Goal: Complete application form

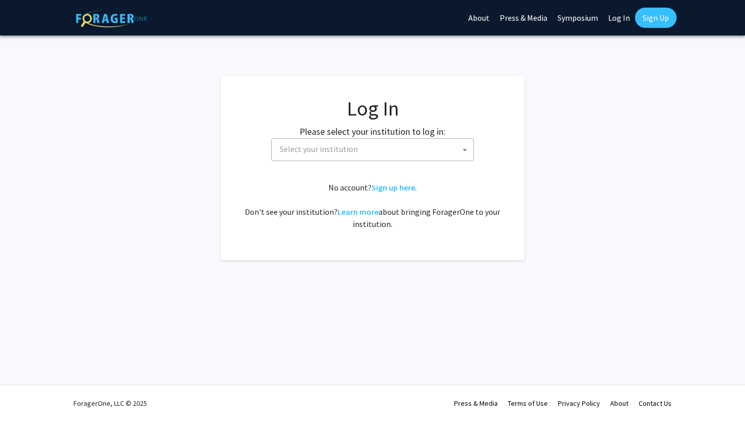
select select
click at [367, 148] on span "Select your institution" at bounding box center [375, 149] width 198 height 21
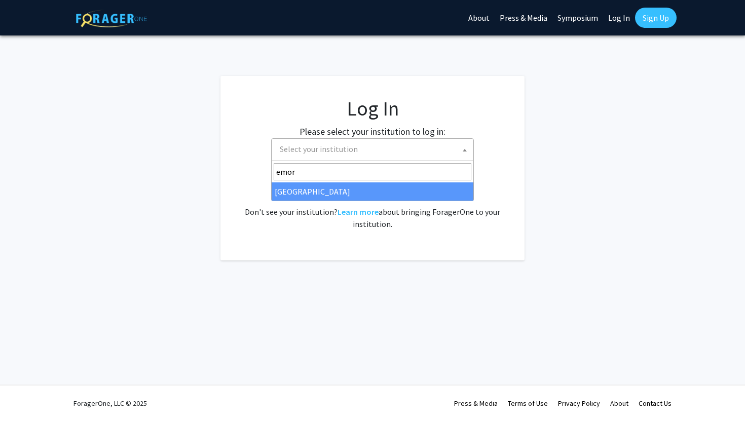
type input "emor"
select select "12"
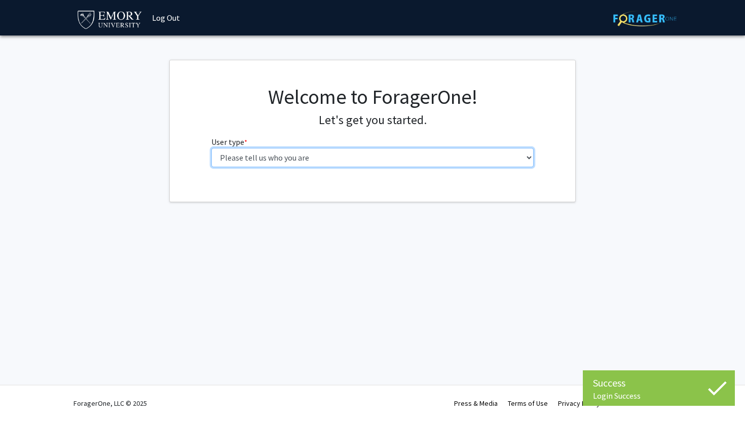
click at [227, 158] on select "Please tell us who you are Undergraduate Student Master's Student Doctoral Cand…" at bounding box center [372, 157] width 323 height 19
select select "1: undergrad"
click at [211, 148] on select "Please tell us who you are Undergraduate Student Master's Student Doctoral Cand…" at bounding box center [372, 157] width 323 height 19
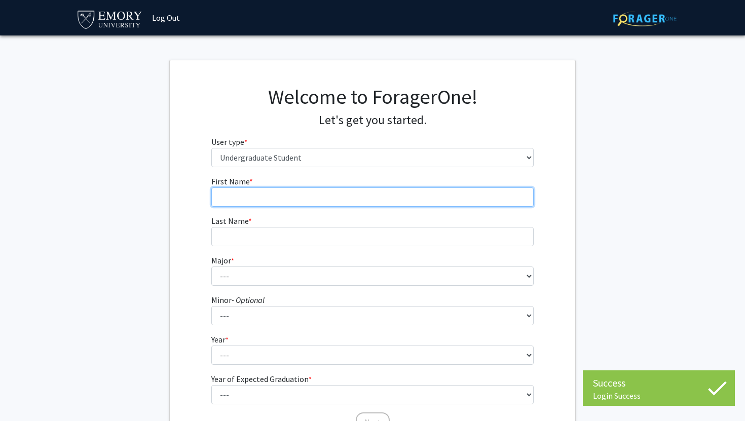
click at [246, 192] on input "First Name * required" at bounding box center [372, 196] width 323 height 19
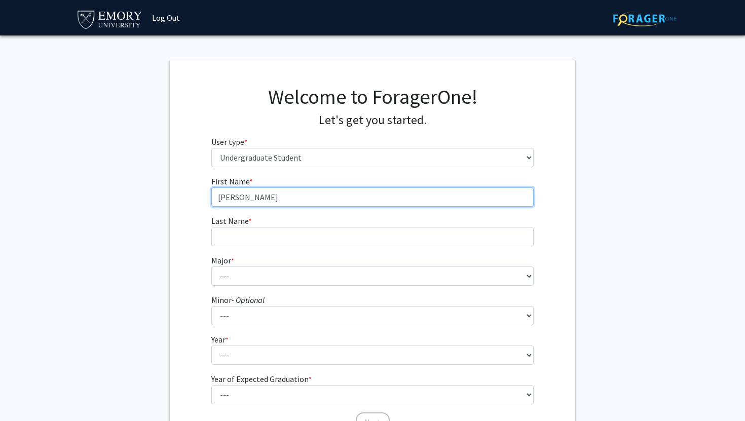
type input "[PERSON_NAME]"
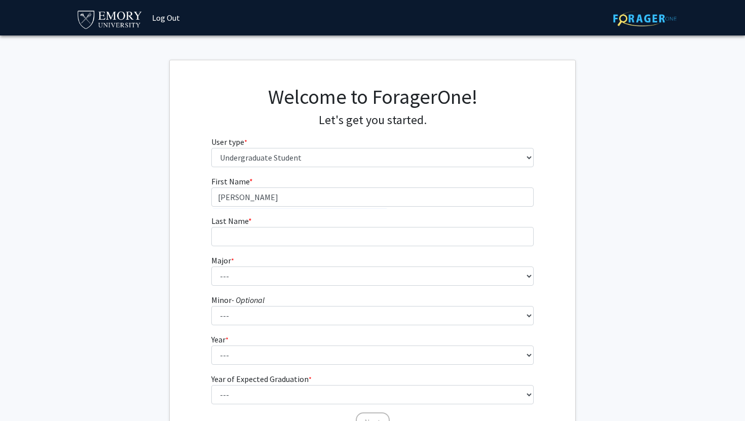
click at [255, 222] on fg-input "Last Name * required" at bounding box center [372, 230] width 323 height 31
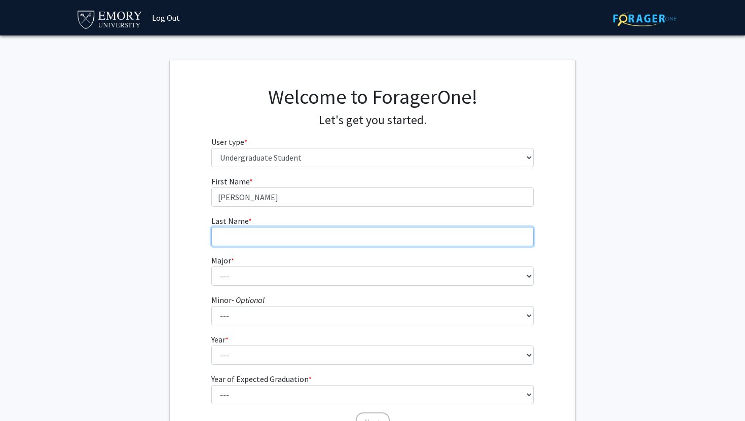
click at [257, 233] on input "Last Name * required" at bounding box center [372, 236] width 323 height 19
type input "l"
type input "Lebensburger"
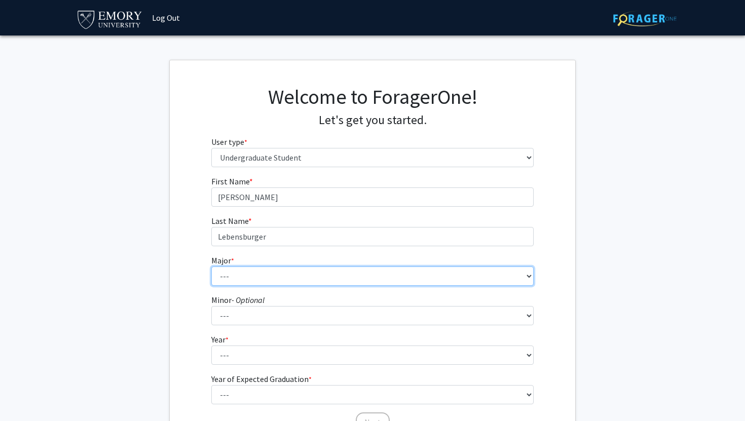
click at [265, 272] on select "--- Accounting African American Studies African Studies American Studies Analyt…" at bounding box center [372, 275] width 323 height 19
click at [211, 266] on select "--- Accounting African American Studies African Studies American Studies Analyt…" at bounding box center [372, 275] width 323 height 19
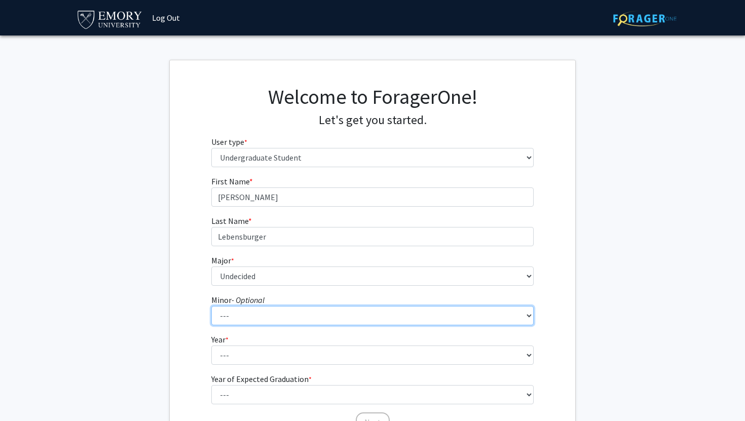
click at [270, 321] on select "--- African American Studies African Studies American Studies Ancient Mediterra…" at bounding box center [372, 315] width 323 height 19
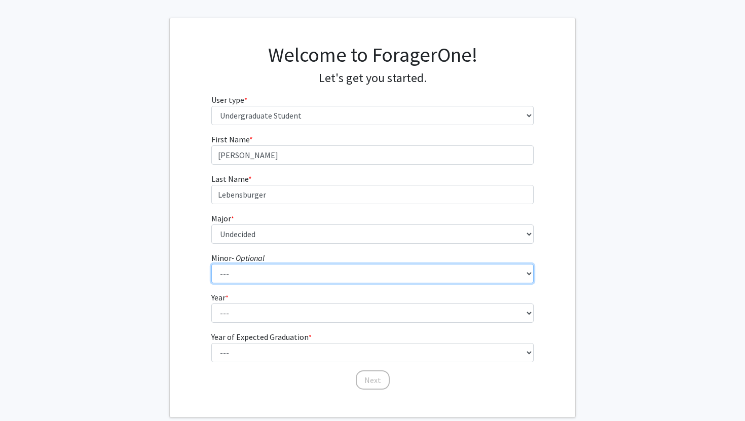
scroll to position [43, 0]
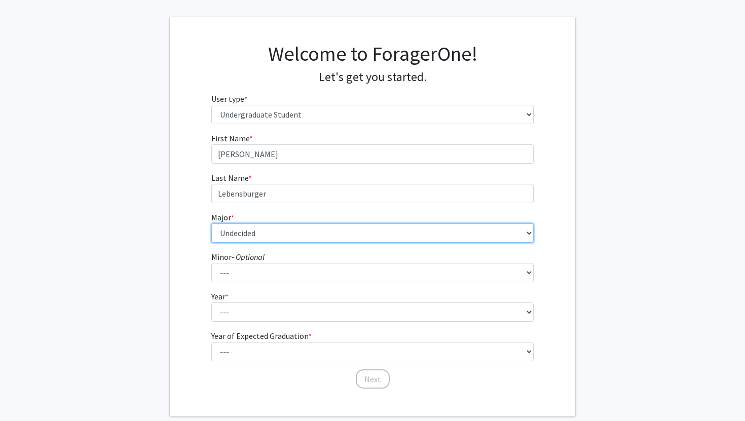
click at [240, 227] on select "--- Accounting African American Studies African Studies American Studies Analyt…" at bounding box center [372, 232] width 323 height 19
select select "64: 1024"
click at [211, 223] on select "--- Accounting African American Studies African Studies American Studies Analyt…" at bounding box center [372, 232] width 323 height 19
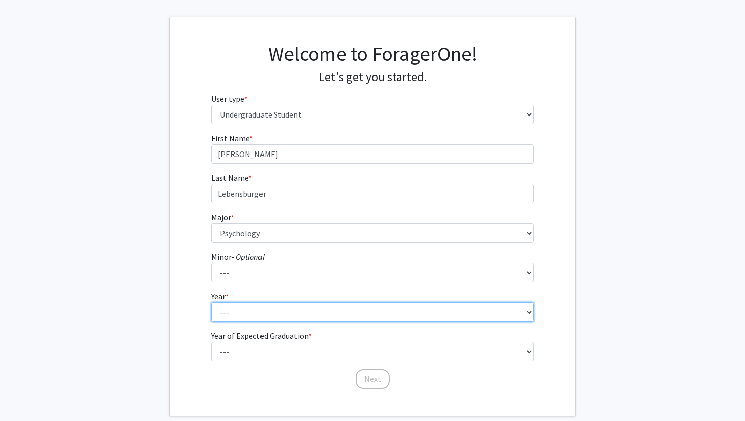
click at [259, 314] on select "--- First-year Sophomore Junior Senior Postbaccalaureate Certificate" at bounding box center [372, 311] width 323 height 19
select select "1: first-year"
click at [211, 302] on select "--- First-year Sophomore Junior Senior Postbaccalaureate Certificate" at bounding box center [372, 311] width 323 height 19
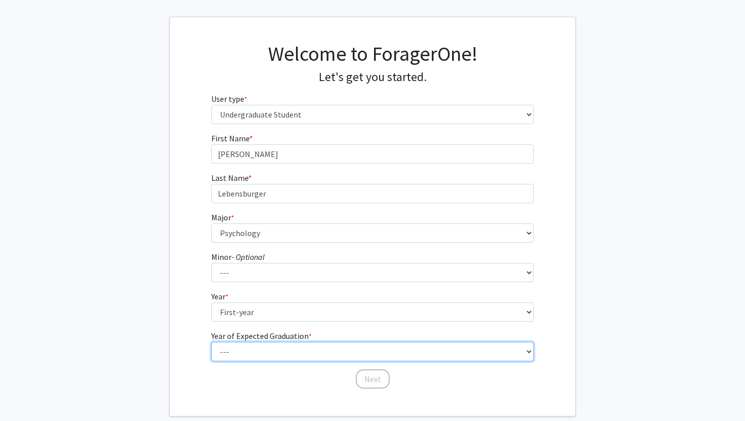
click at [280, 355] on select "--- 2025 2026 2027 2028 2029 2030 2031 2032 2033 2034" at bounding box center [372, 351] width 323 height 19
select select "5: 2029"
click at [211, 342] on select "--- 2025 2026 2027 2028 2029 2030 2031 2032 2033 2034" at bounding box center [372, 351] width 323 height 19
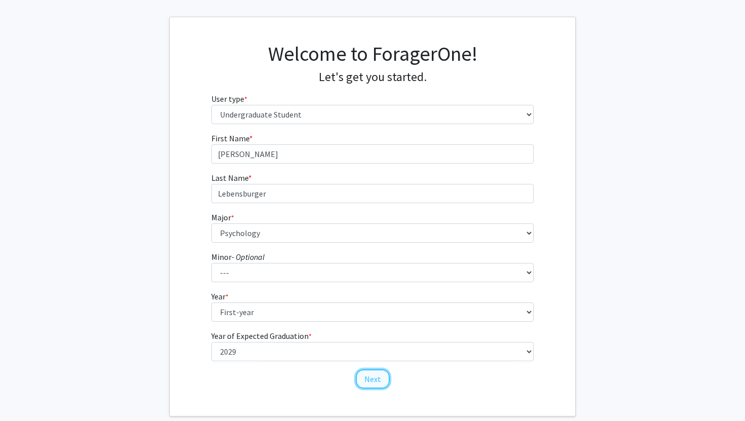
click at [366, 380] on button "Next" at bounding box center [373, 378] width 34 height 19
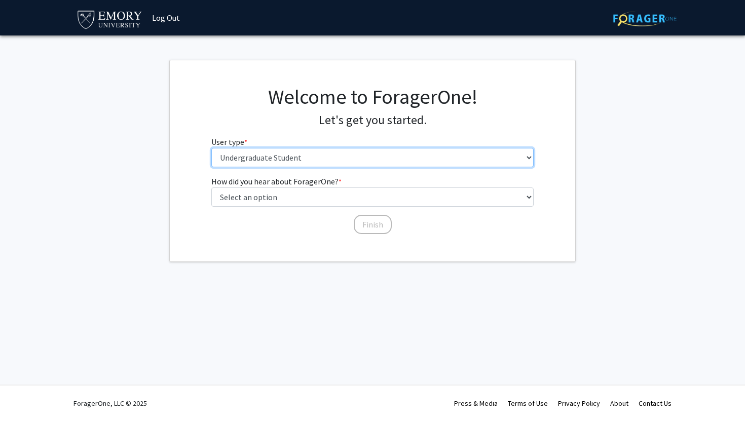
click at [318, 151] on select "Please tell us who you are Undergraduate Student Master's Student Doctoral Cand…" at bounding box center [372, 157] width 323 height 19
click at [211, 148] on select "Please tell us who you are Undergraduate Student Master's Student Doctoral Cand…" at bounding box center [372, 157] width 323 height 19
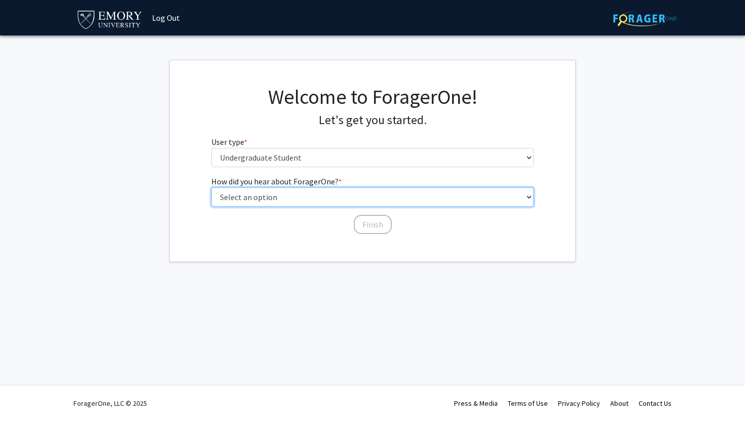
click at [329, 190] on select "Select an option Peer/student recommendation Faculty/staff recommendation Unive…" at bounding box center [372, 196] width 323 height 19
select select "3: university_website"
click at [211, 187] on select "Select an option Peer/student recommendation Faculty/staff recommendation Unive…" at bounding box center [372, 196] width 323 height 19
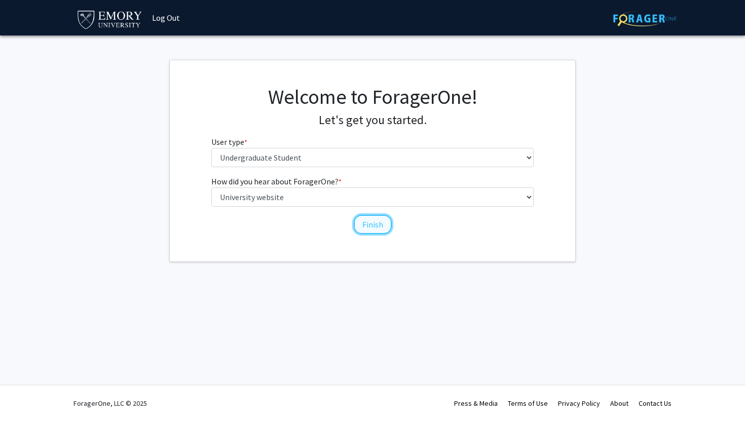
click at [361, 225] on button "Finish" at bounding box center [373, 224] width 38 height 19
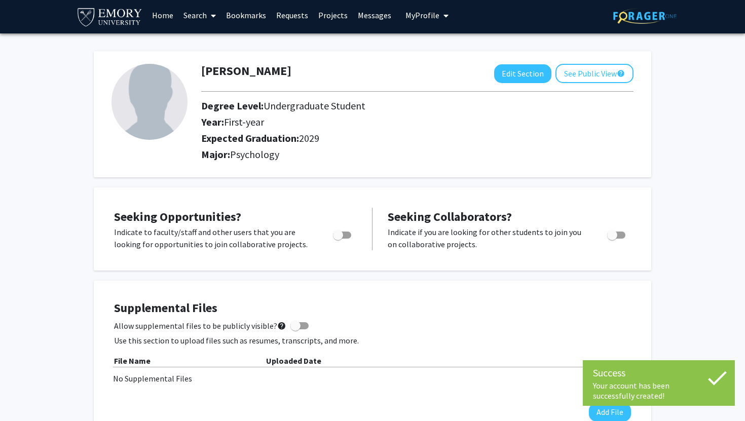
scroll to position [4, 0]
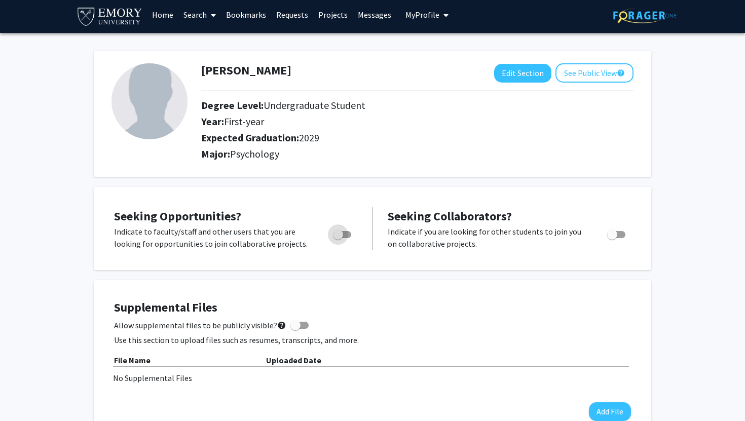
click at [341, 237] on span "Toggle" at bounding box center [338, 234] width 10 height 10
click at [338, 238] on input "Are you actively seeking opportunities?" at bounding box center [337, 238] width 1 height 1
checkbox input "true"
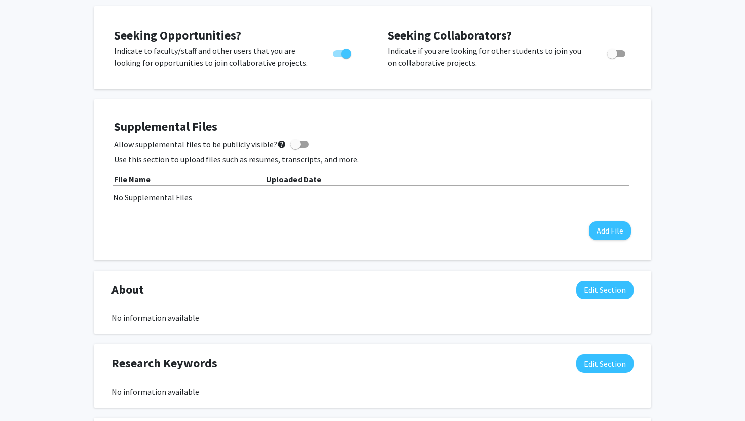
scroll to position [208, 0]
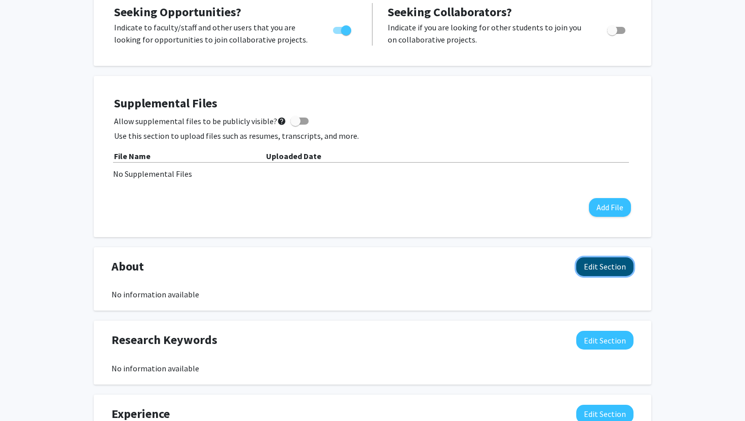
click at [585, 269] on button "Edit Section" at bounding box center [604, 266] width 57 height 19
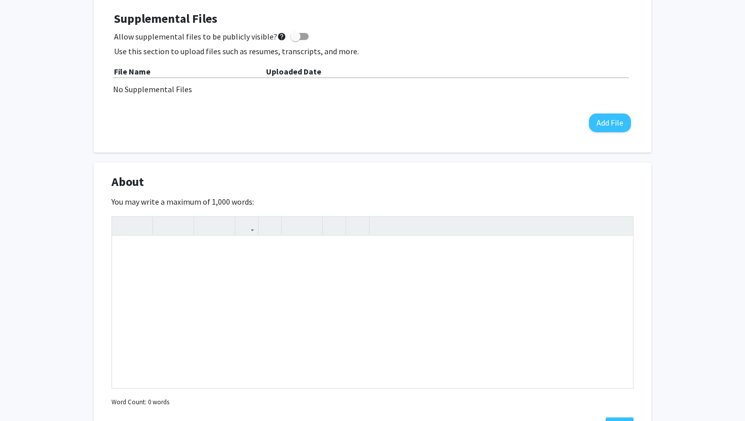
click at [659, 207] on div "[PERSON_NAME] Edit Section See Public View help Degree Level: Undergraduate Stu…" at bounding box center [372, 296] width 745 height 1104
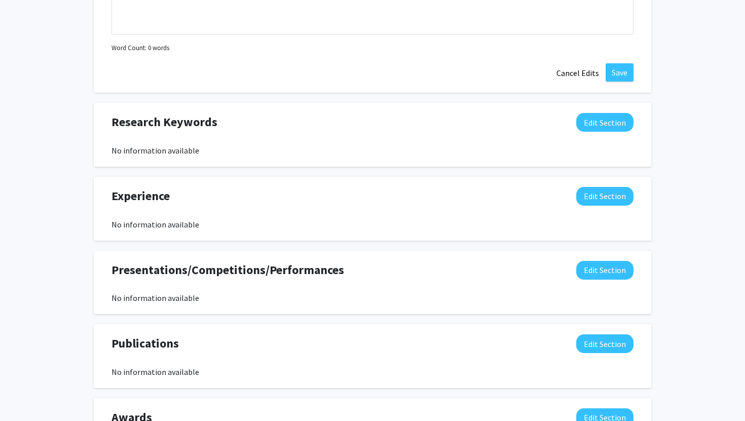
scroll to position [647, 0]
click at [586, 195] on button "Edit Section" at bounding box center [604, 195] width 57 height 19
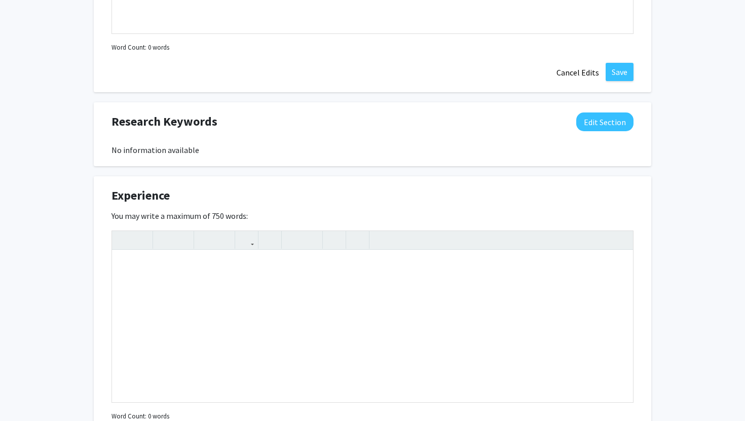
click at [586, 195] on div "Experience Edit Section" at bounding box center [372, 197] width 537 height 23
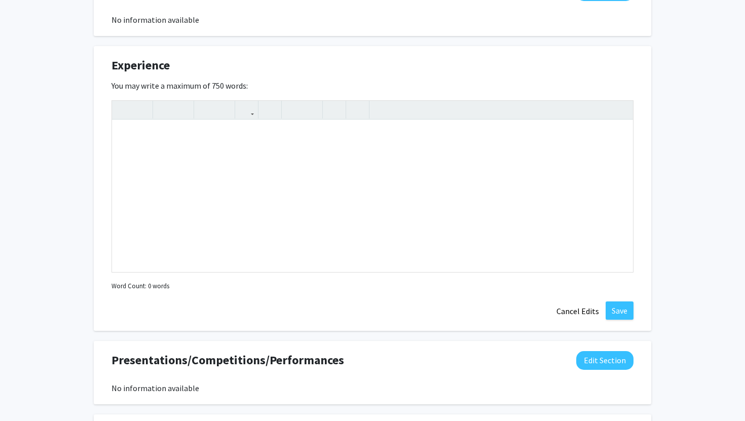
scroll to position [788, 0]
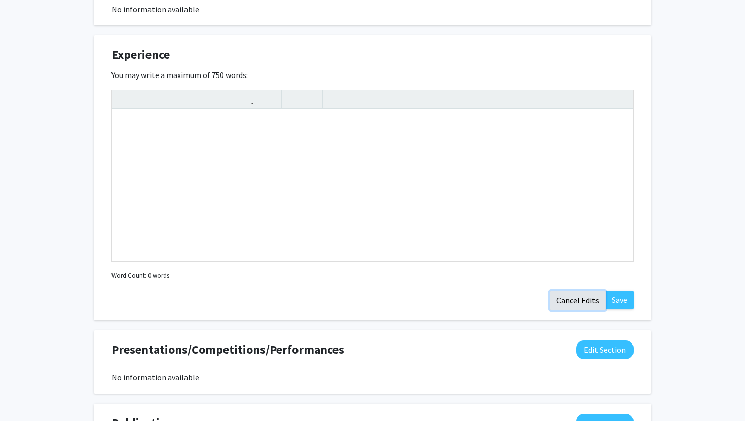
click at [588, 305] on button "Cancel Edits" at bounding box center [578, 300] width 56 height 19
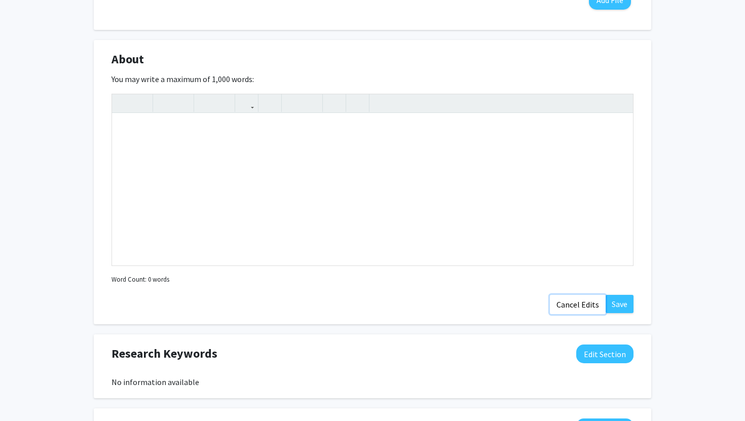
click at [588, 310] on button "Cancel Edits" at bounding box center [578, 304] width 56 height 19
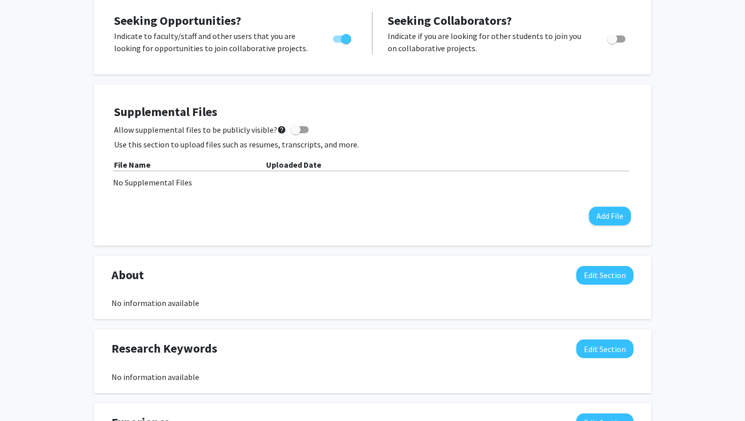
scroll to position [0, 0]
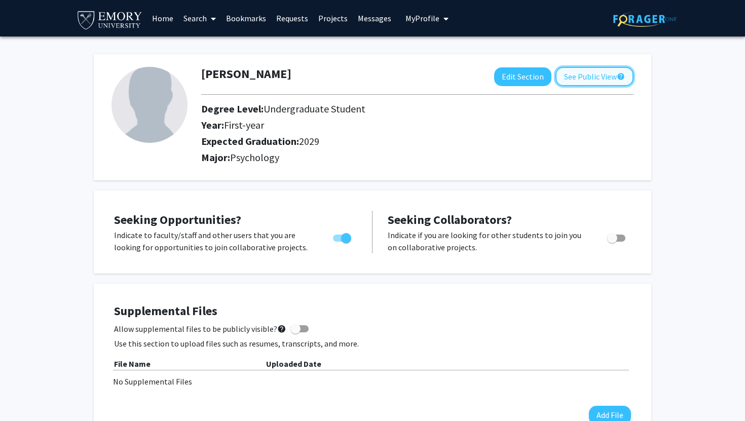
click at [608, 74] on button "See Public View help" at bounding box center [594, 76] width 78 height 19
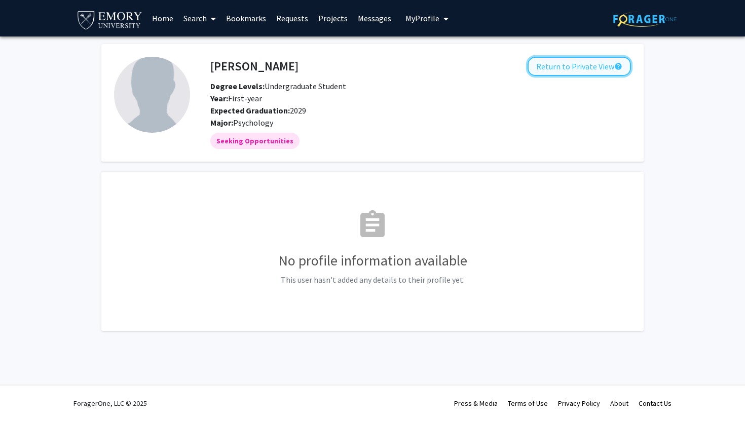
click at [580, 68] on button "Return to Private View help" at bounding box center [578, 66] width 103 height 19
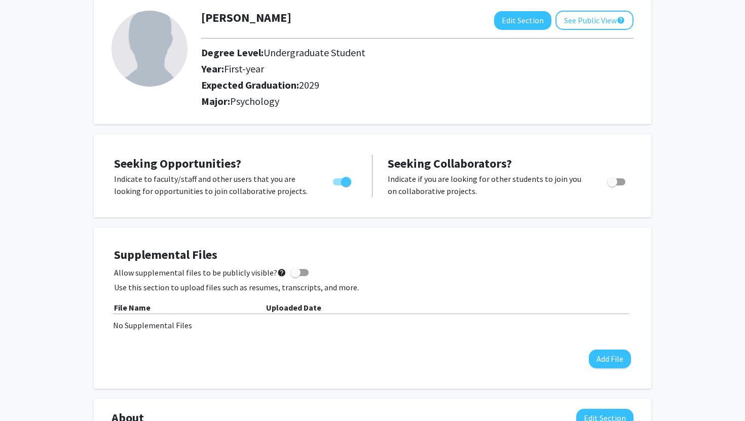
scroll to position [57, 0]
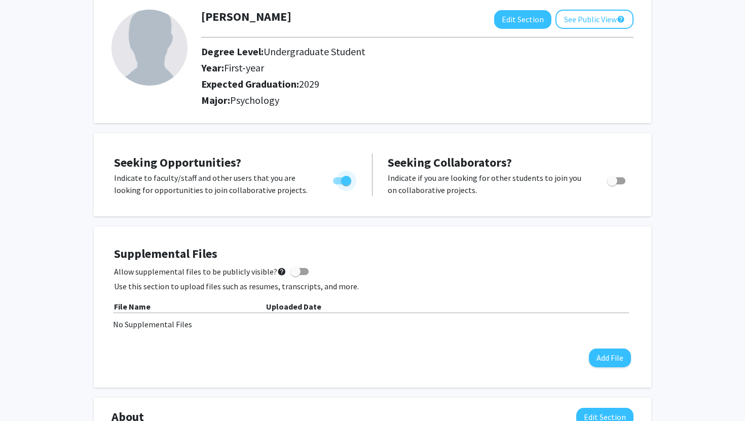
click at [345, 177] on span "Toggle" at bounding box center [346, 181] width 10 height 10
click at [338, 184] on input "Are you actively seeking opportunities?" at bounding box center [337, 184] width 1 height 1
checkbox input "false"
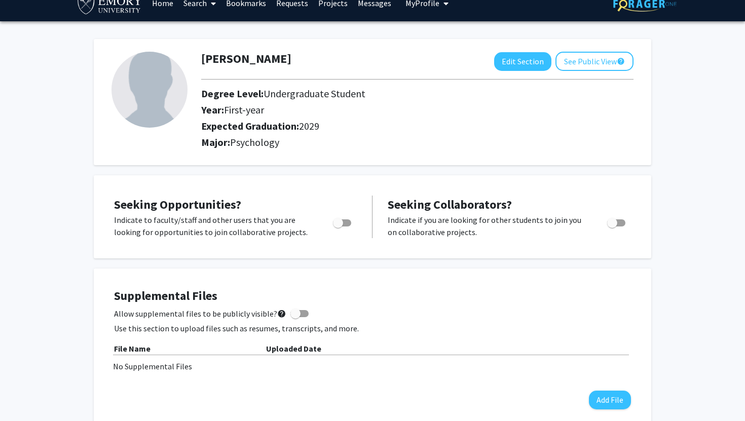
scroll to position [0, 0]
